Goal: Book appointment/travel/reservation

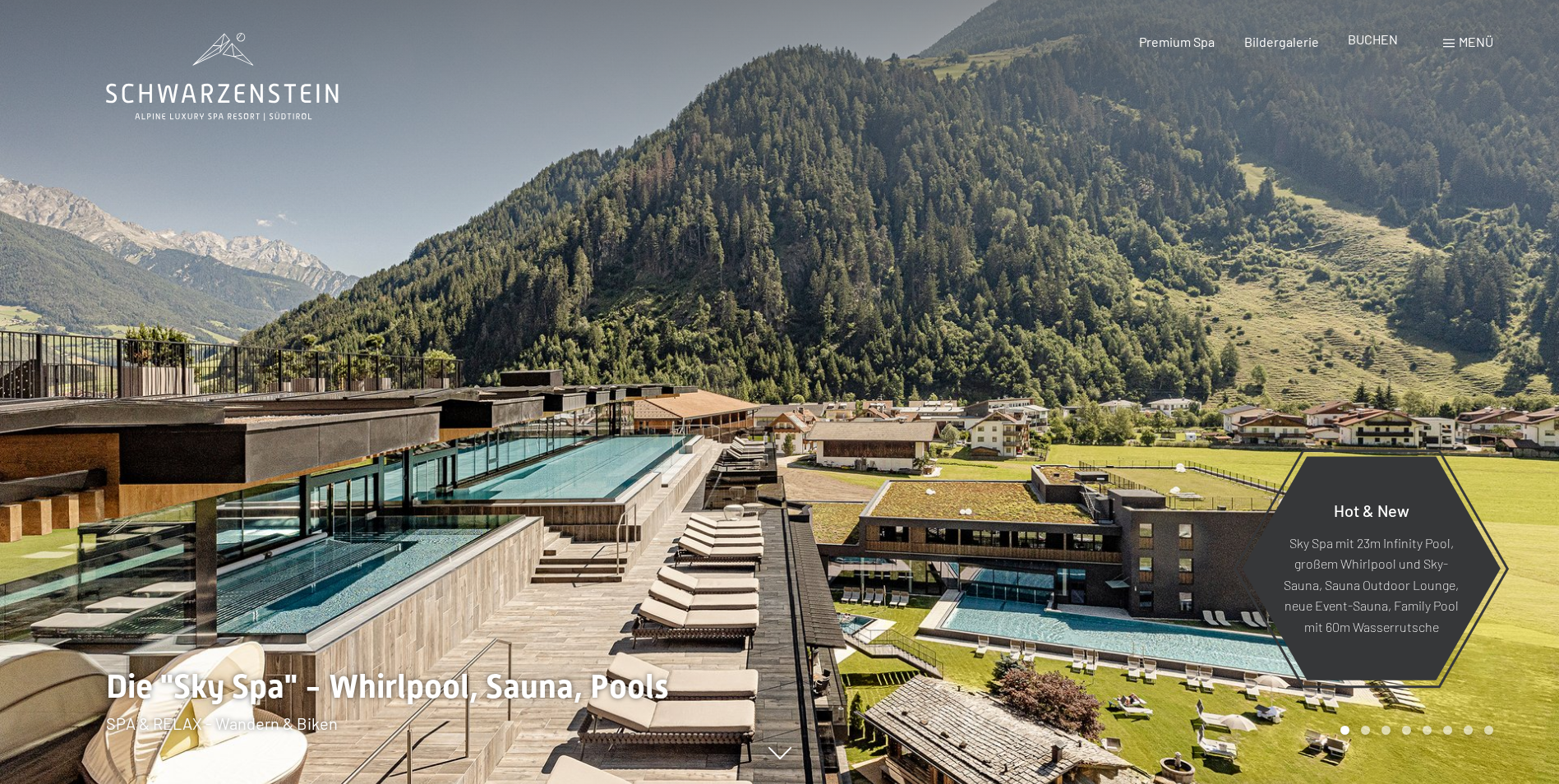
click at [1367, 42] on span "BUCHEN" at bounding box center [1373, 39] width 50 height 16
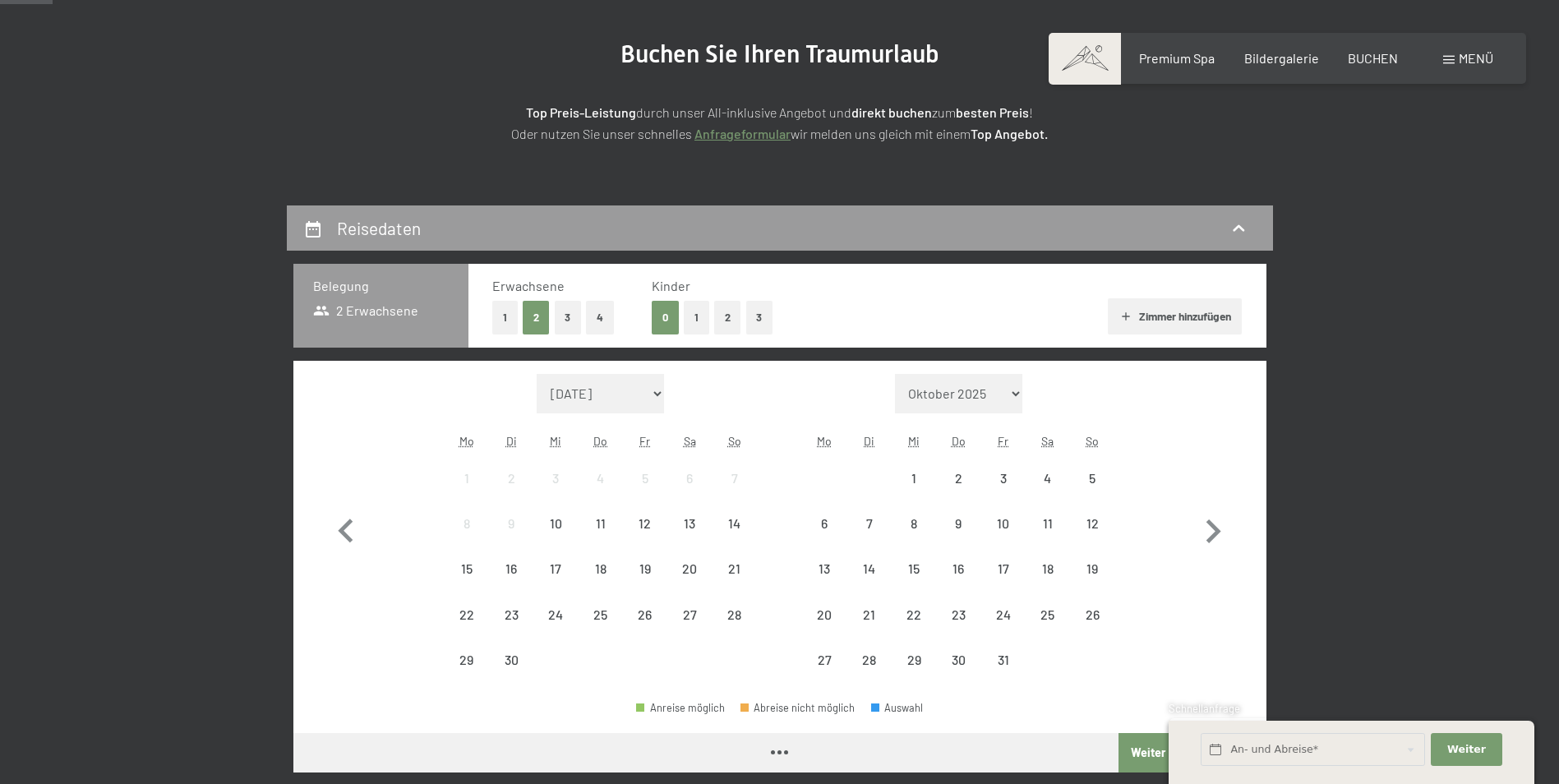
scroll to position [329, 0]
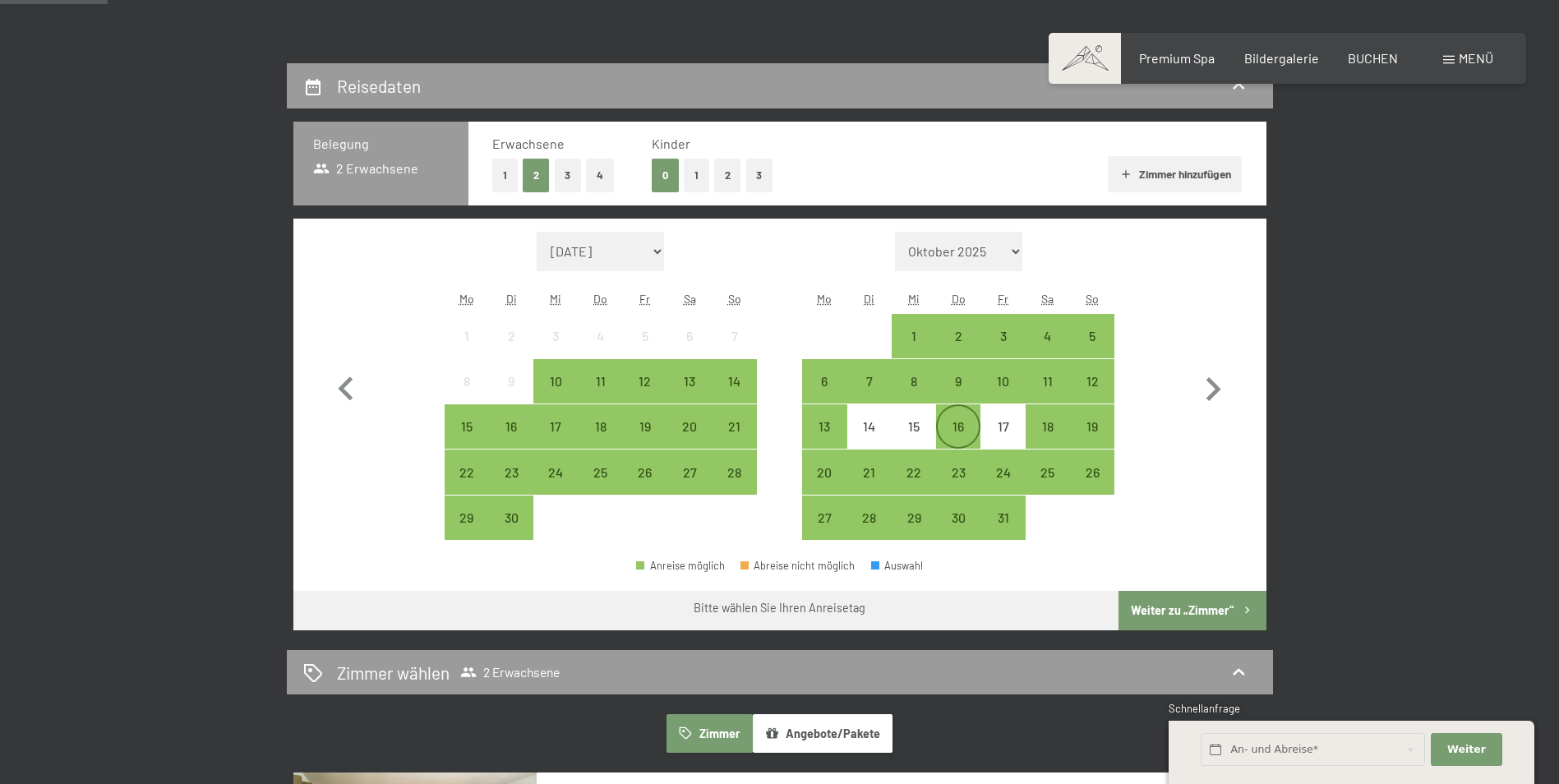
click at [955, 428] on div "16" at bounding box center [958, 440] width 41 height 41
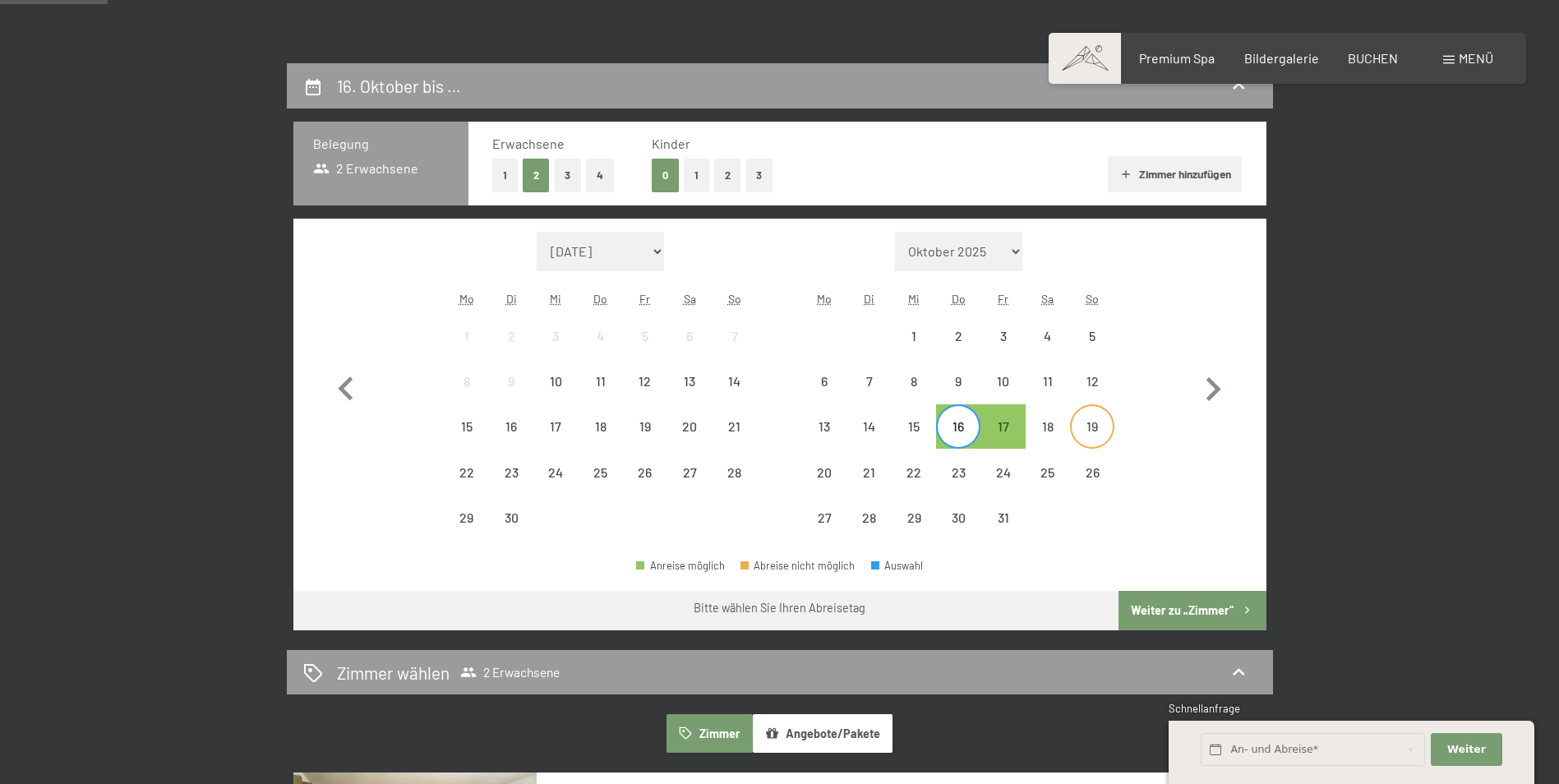
click at [1086, 420] on div "19" at bounding box center [1092, 440] width 41 height 41
